Goal: Task Accomplishment & Management: Use online tool/utility

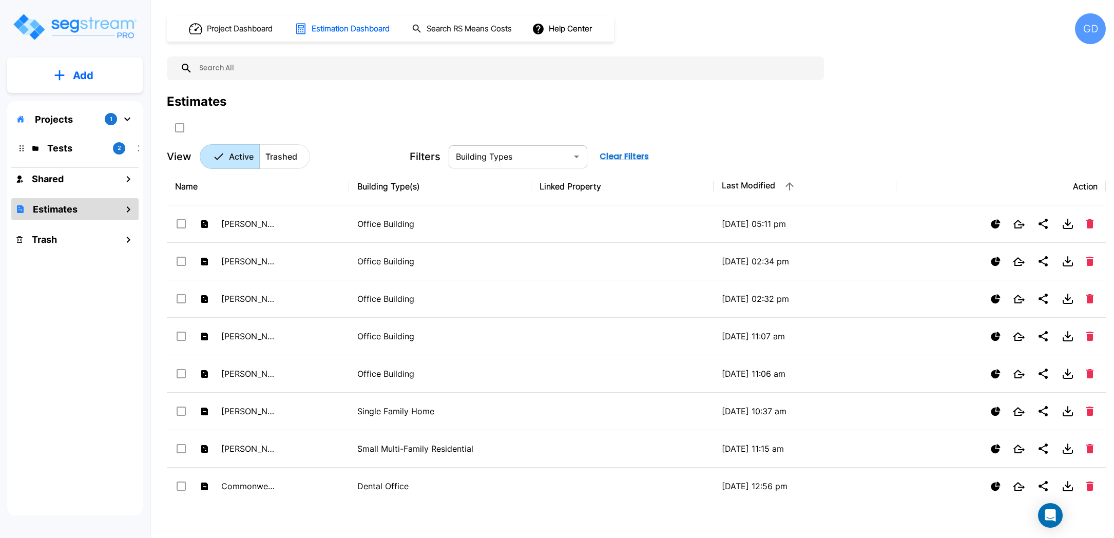
click at [570, 160] on div at bounding box center [576, 156] width 13 height 14
click at [576, 159] on icon "Open" at bounding box center [577, 156] width 12 height 12
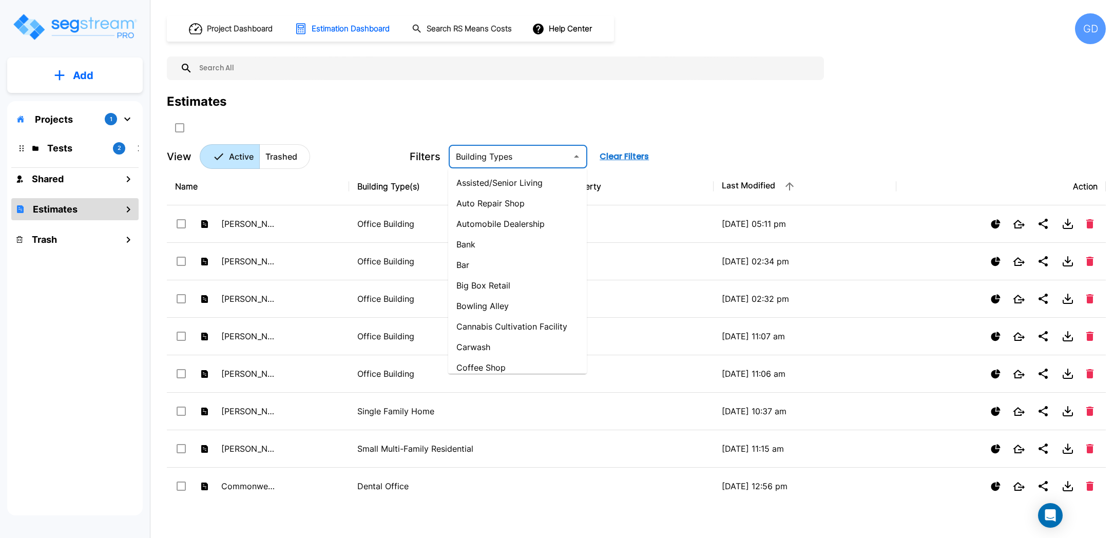
click at [667, 108] on div "Estimates" at bounding box center [636, 101] width 939 height 18
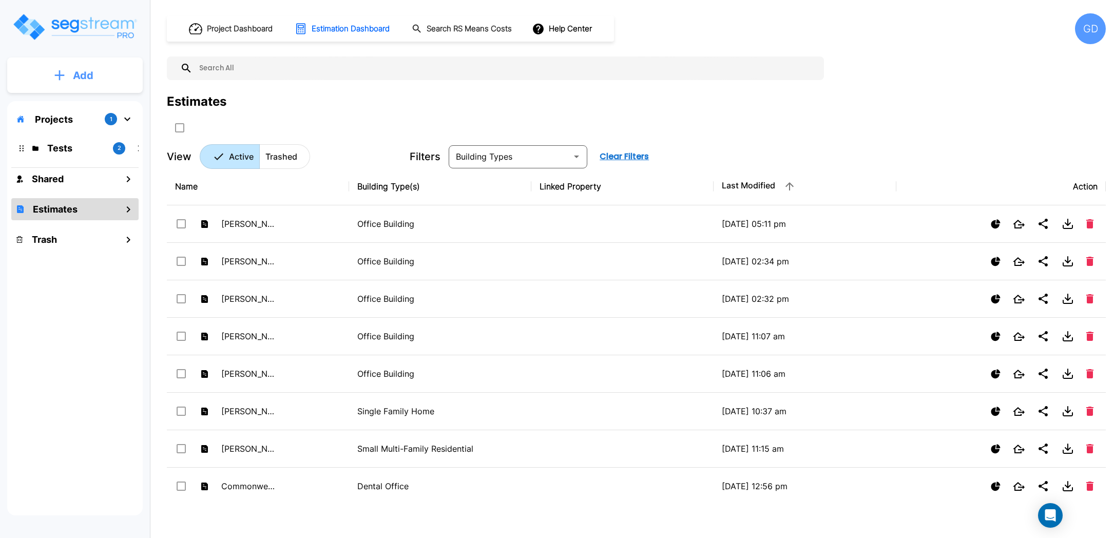
click at [83, 68] on p "Add" at bounding box center [83, 75] width 21 height 15
click at [73, 161] on p "Add Estimate" at bounding box center [81, 162] width 52 height 12
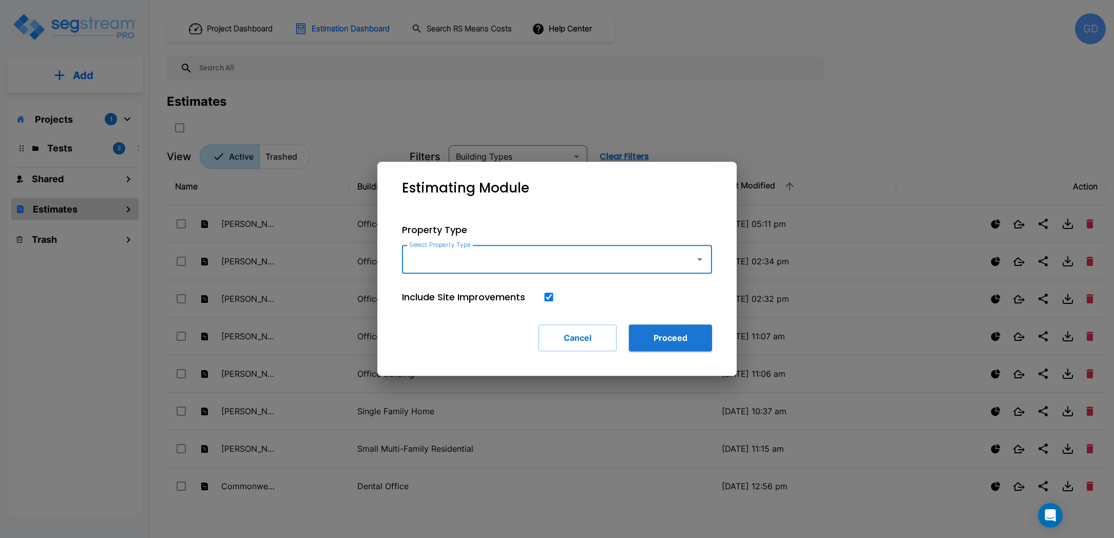
click at [697, 258] on icon "button" at bounding box center [700, 259] width 12 height 12
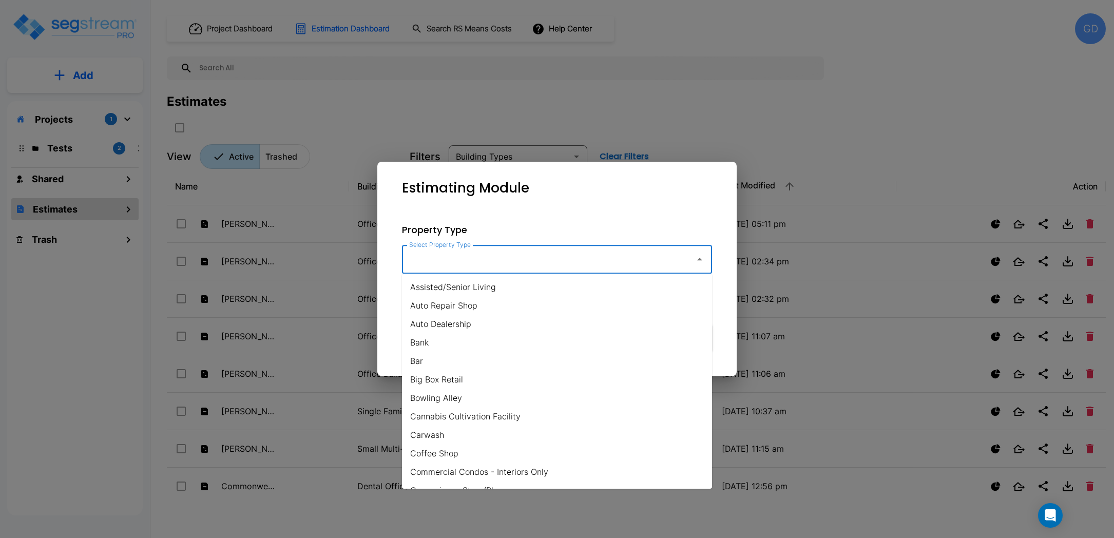
click at [468, 417] on li "Cannabis Cultivation Facility" at bounding box center [557, 416] width 310 height 18
type input "Cannabis Cultivation Facility"
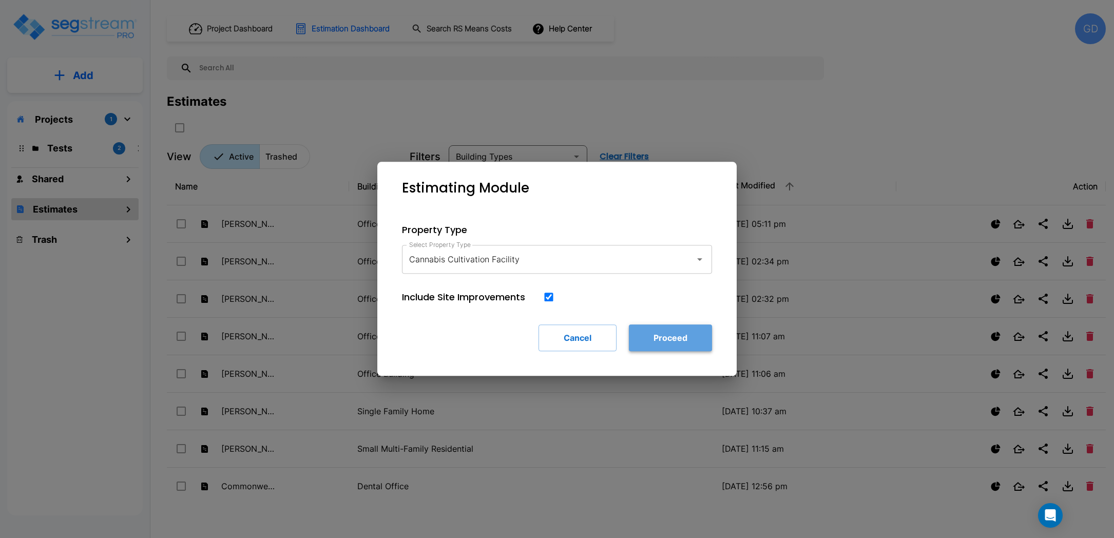
click at [662, 346] on button "Proceed" at bounding box center [670, 338] width 83 height 27
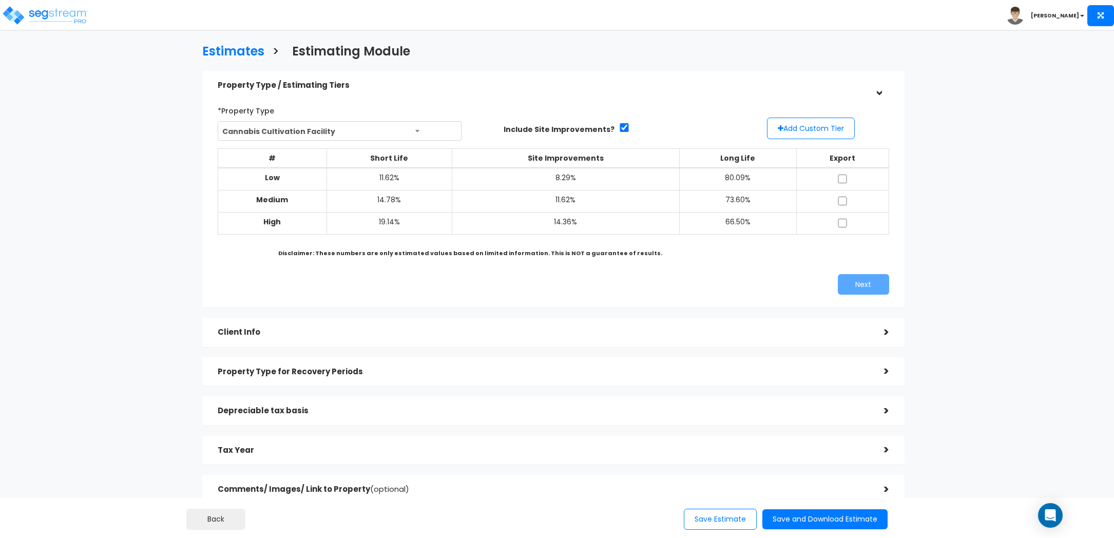
click at [542, 415] on h5 "Depreciable tax basis" at bounding box center [543, 411] width 651 height 9
